Goal: Information Seeking & Learning: Learn about a topic

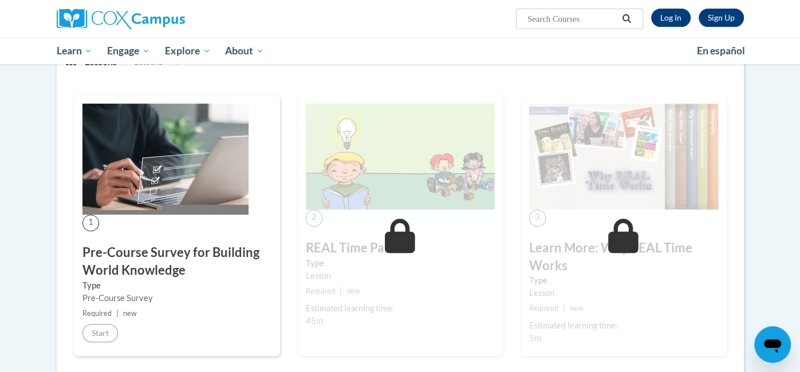
scroll to position [170, 0]
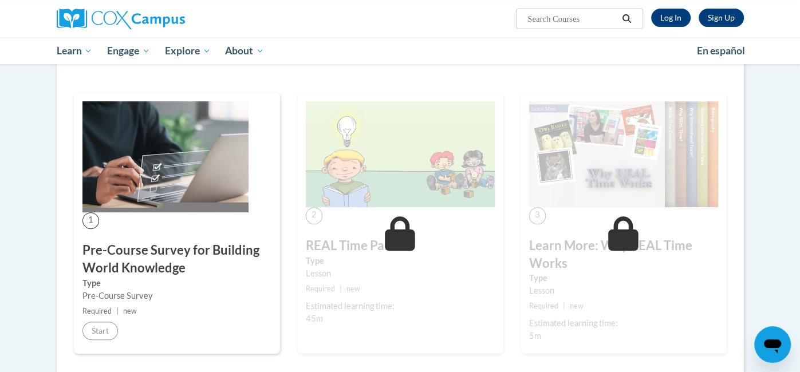
click at [117, 175] on img at bounding box center [165, 156] width 166 height 111
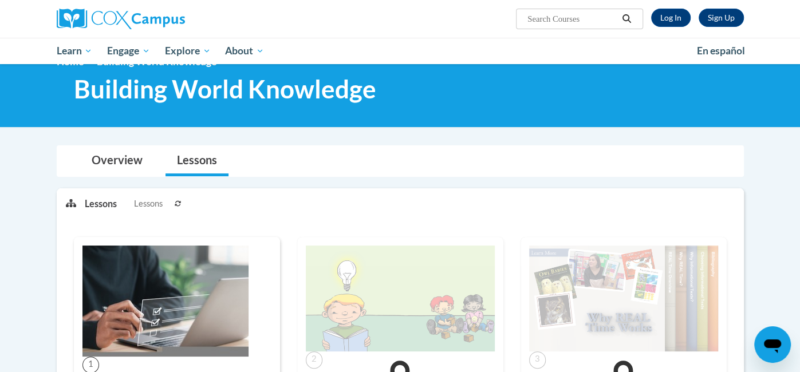
scroll to position [22, 0]
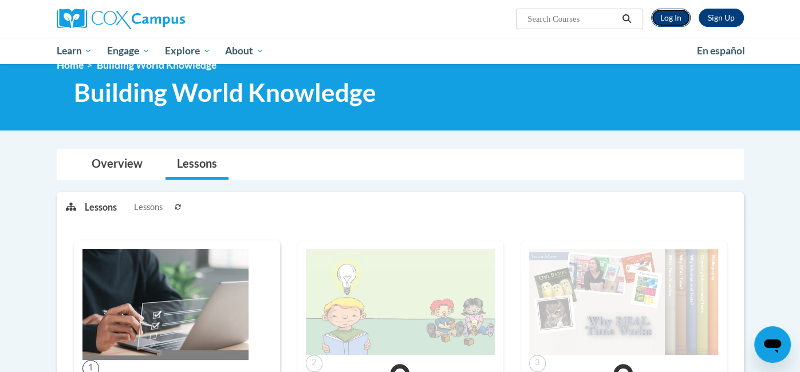
click at [673, 21] on link "Log In" at bounding box center [671, 18] width 40 height 18
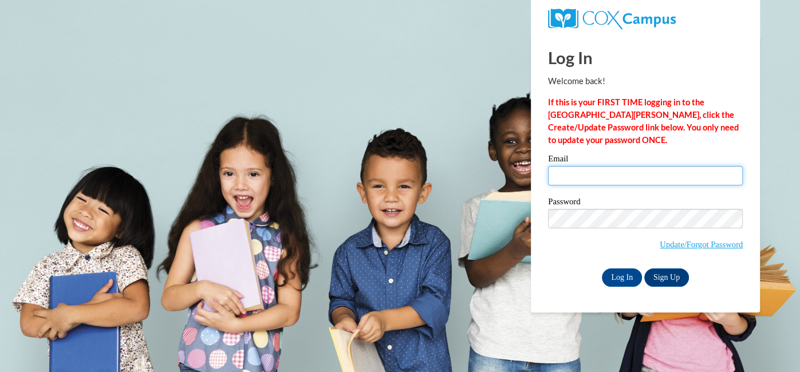
click at [566, 177] on input "Email" at bounding box center [645, 175] width 195 height 19
type input "ewagner@trlsd.org"
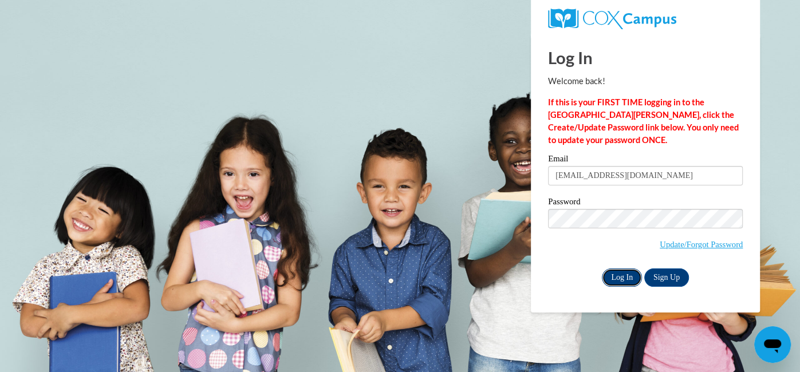
click at [623, 278] on input "Log In" at bounding box center [622, 278] width 40 height 18
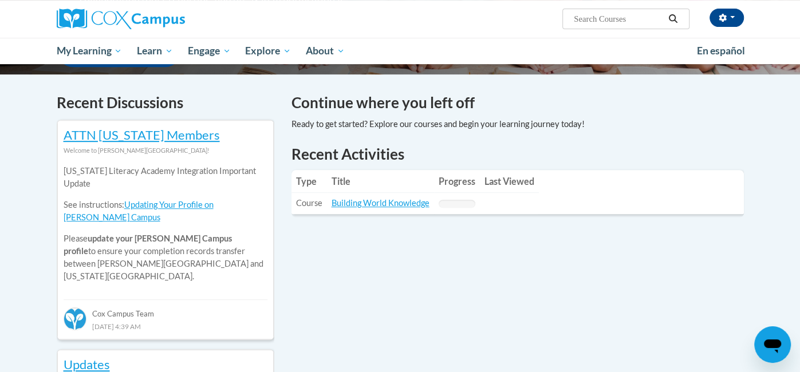
scroll to position [325, 0]
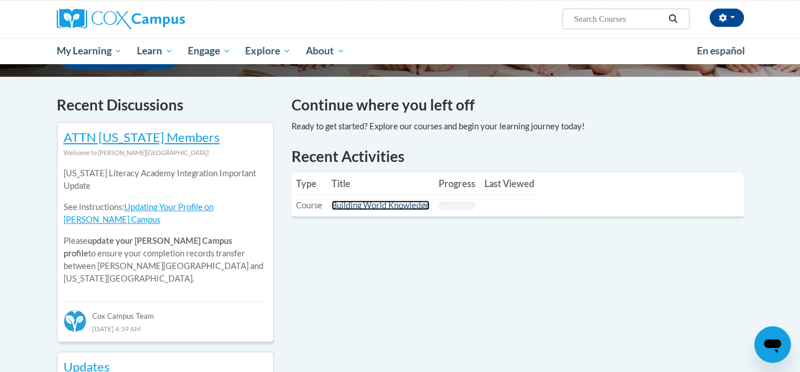
click at [408, 204] on link "Building World Knowledge" at bounding box center [381, 205] width 98 height 10
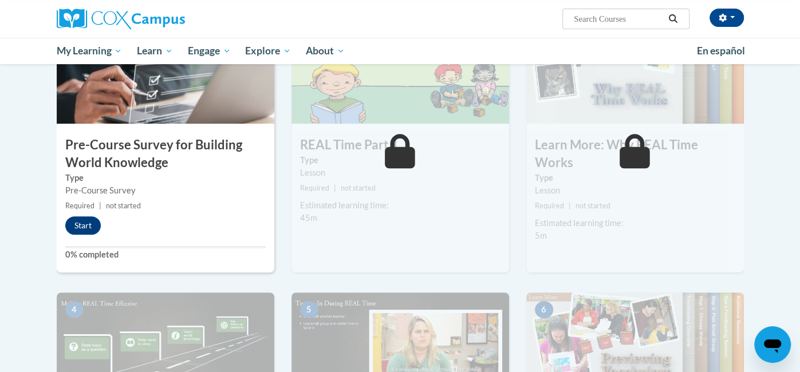
scroll to position [306, 0]
click at [88, 223] on button "Start" at bounding box center [82, 226] width 35 height 18
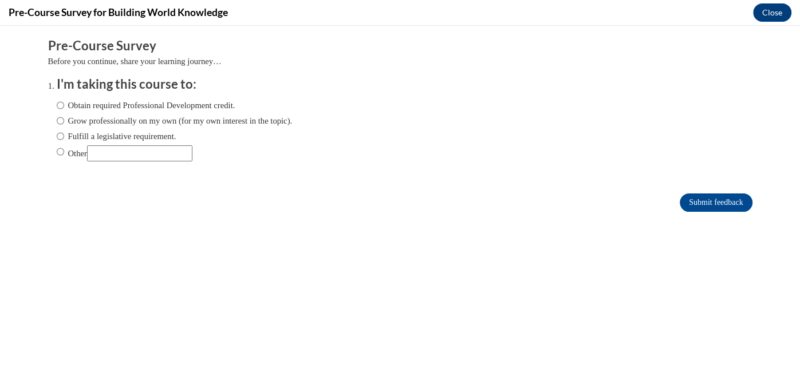
scroll to position [0, 0]
click at [175, 104] on label "Obtain required Professional Development credit." at bounding box center [146, 105] width 179 height 13
click at [64, 104] on input "Obtain required Professional Development credit." at bounding box center [60, 105] width 7 height 13
radio input "true"
click at [725, 203] on input "Submit feedback" at bounding box center [716, 203] width 72 height 18
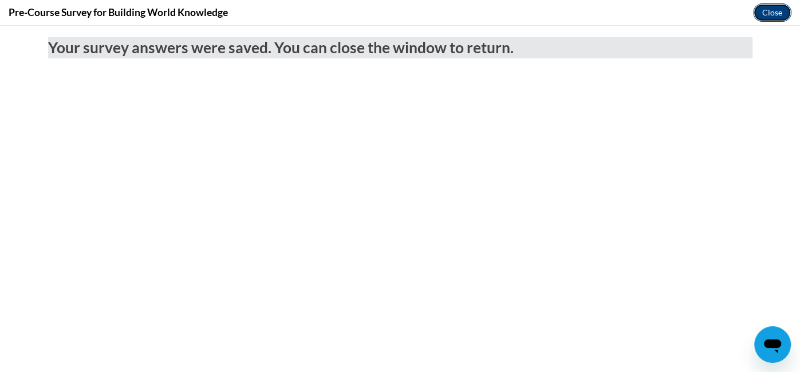
click at [768, 16] on button "Close" at bounding box center [772, 12] width 38 height 18
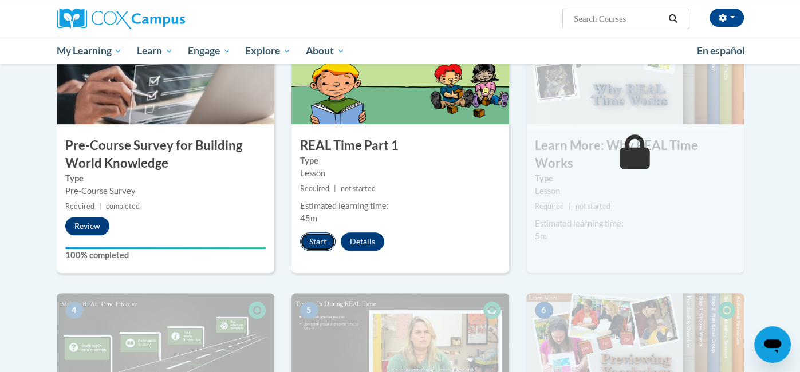
click at [321, 248] on button "Start" at bounding box center [317, 241] width 35 height 18
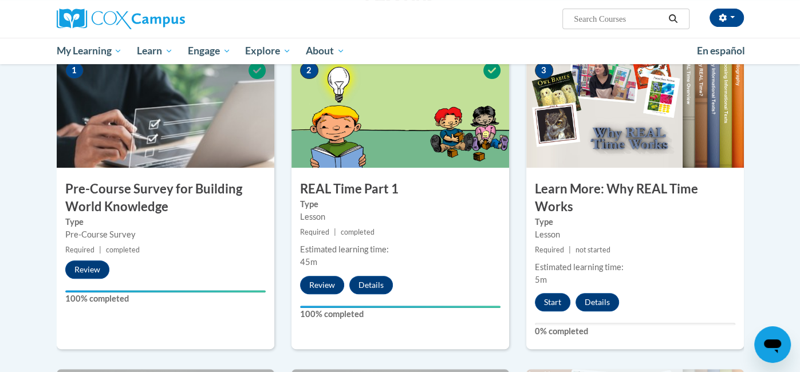
scroll to position [277, 0]
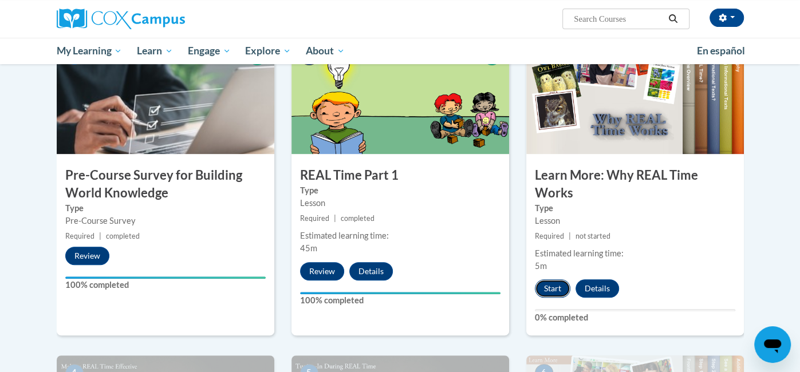
click at [550, 287] on button "Start" at bounding box center [552, 288] width 35 height 18
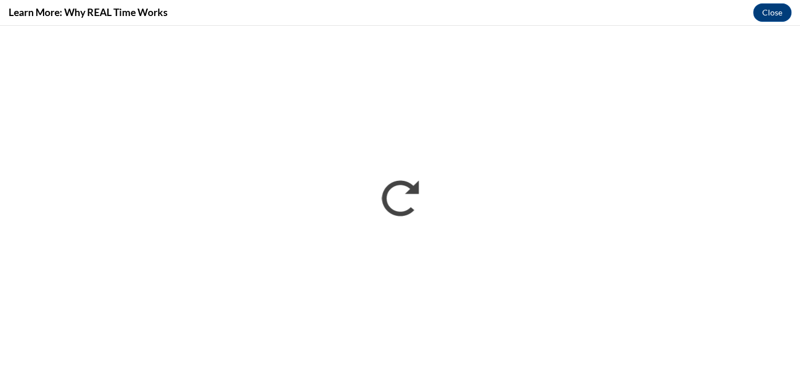
scroll to position [0, 0]
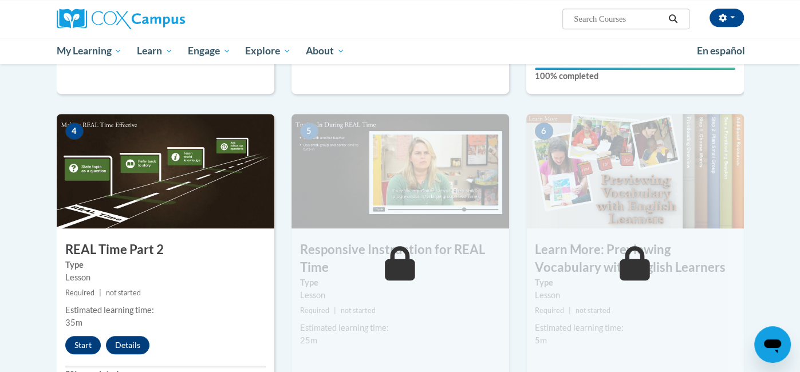
scroll to position [540, 0]
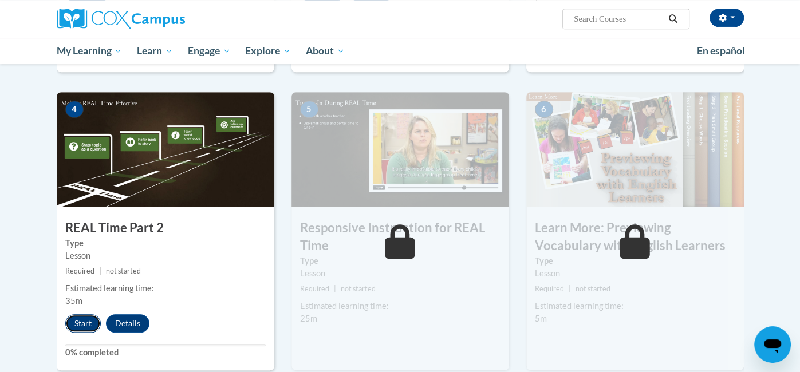
click at [82, 323] on button "Start" at bounding box center [82, 323] width 35 height 18
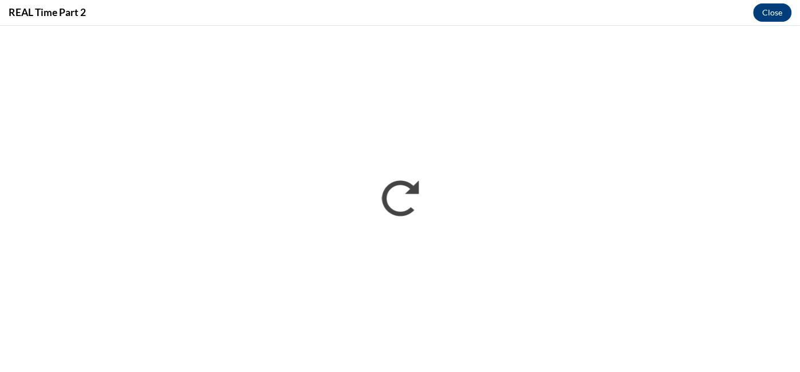
scroll to position [0, 0]
